Goal: Navigation & Orientation: Understand site structure

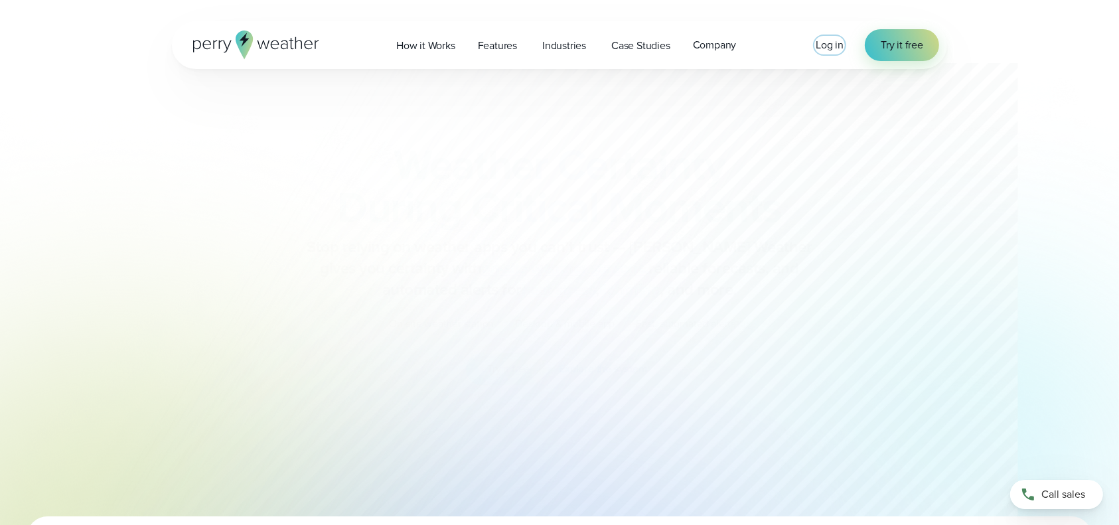
click at [826, 44] on span "Log in" at bounding box center [830, 44] width 28 height 15
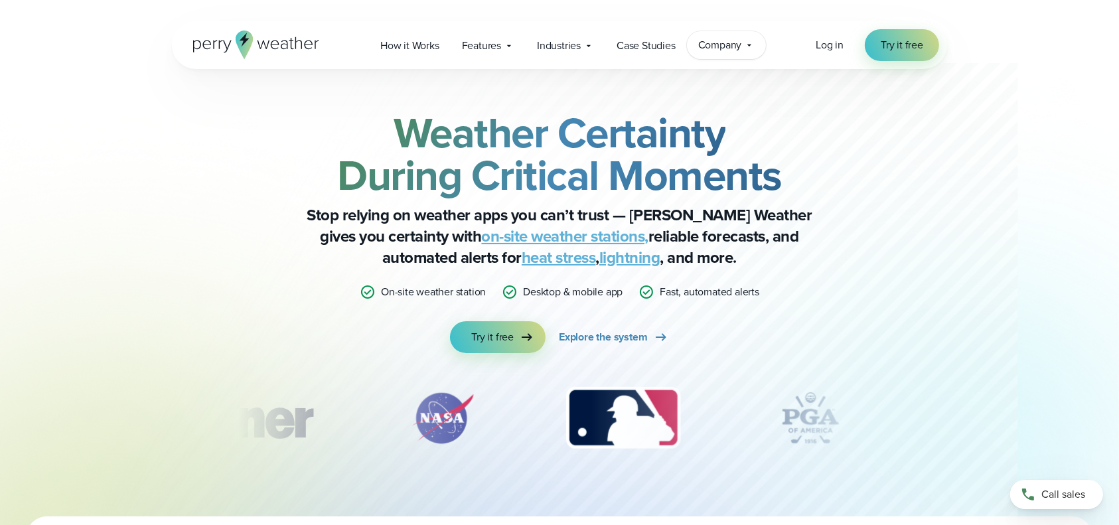
click at [729, 46] on span "Company" at bounding box center [720, 45] width 44 height 16
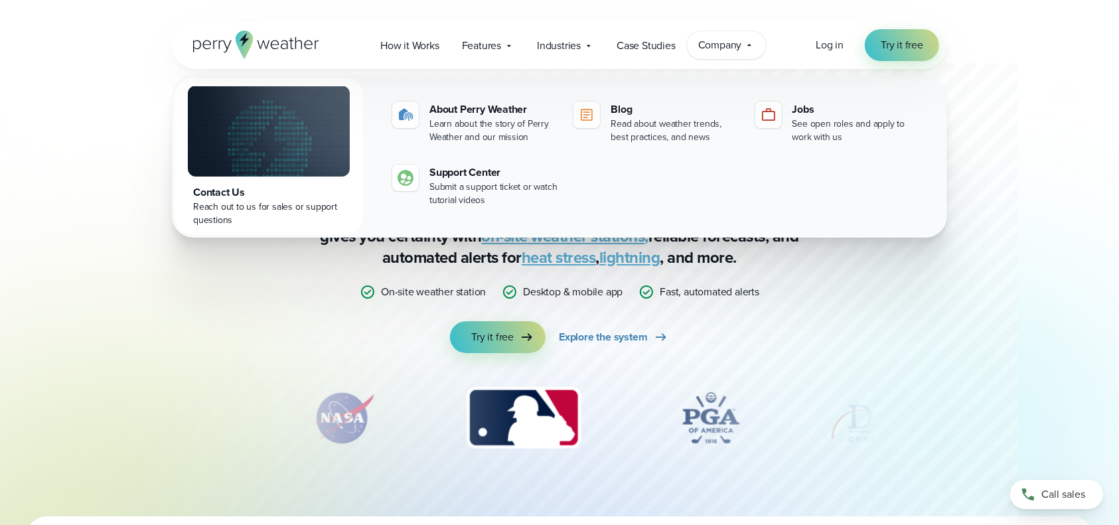
click at [729, 46] on span "Company" at bounding box center [720, 45] width 44 height 16
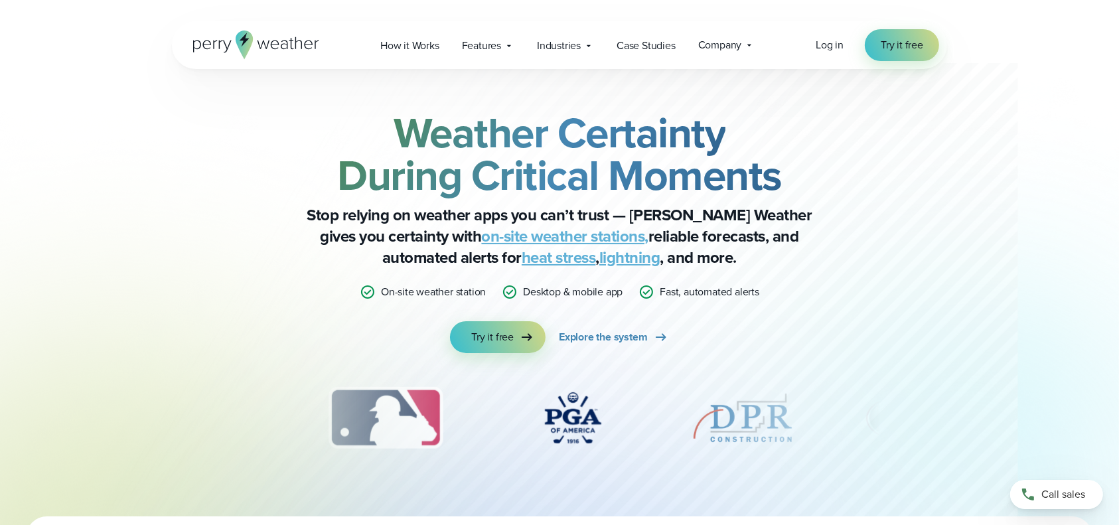
click at [271, 36] on icon at bounding box center [256, 45] width 126 height 29
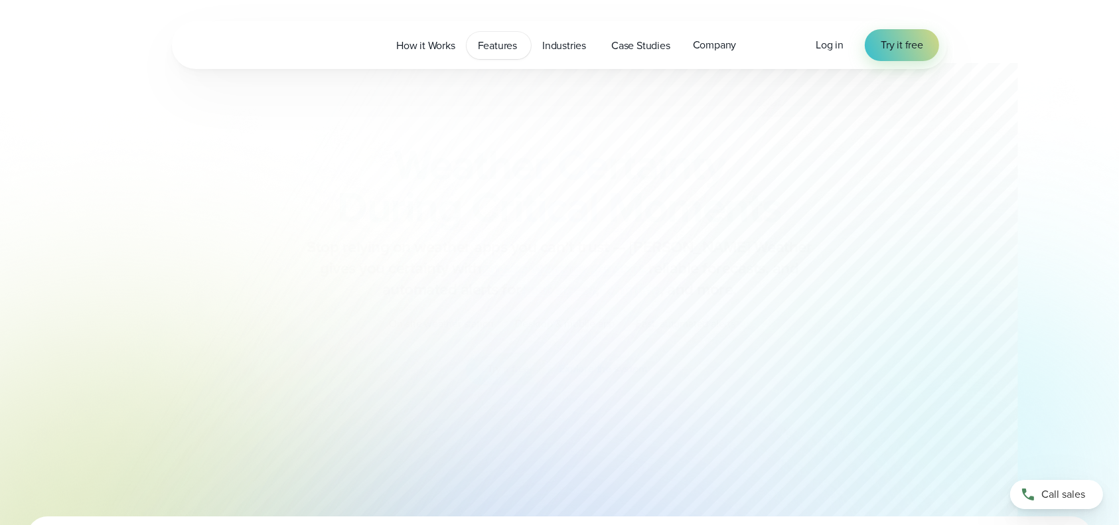
click at [486, 48] on span "Features" at bounding box center [497, 46] width 39 height 16
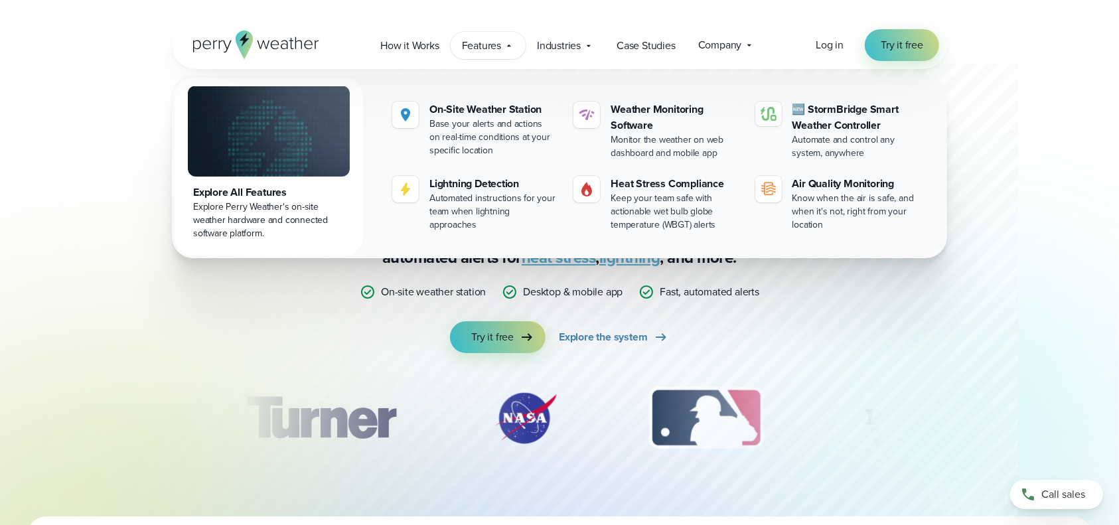
click at [486, 48] on span "Features" at bounding box center [481, 46] width 39 height 16
